Goal: Find specific page/section: Find specific page/section

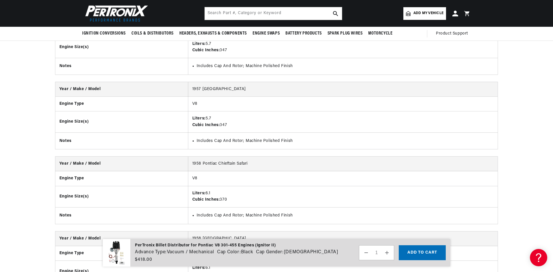
scroll to position [1211, 0]
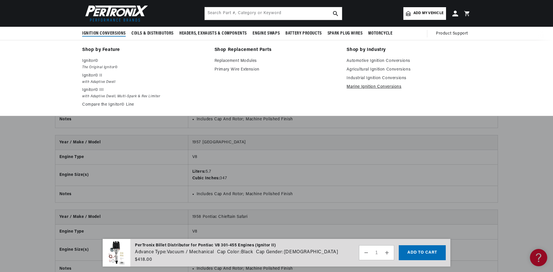
click at [453, 86] on link "Marine Ignition Conversions" at bounding box center [408, 87] width 124 height 7
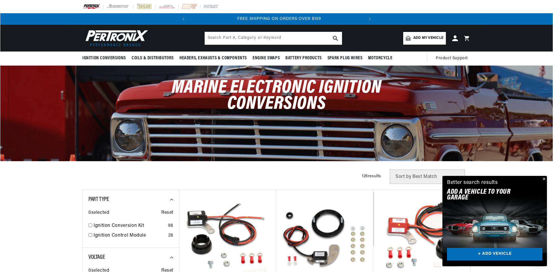
scroll to position [0, 175]
